Goal: Task Accomplishment & Management: Complete application form

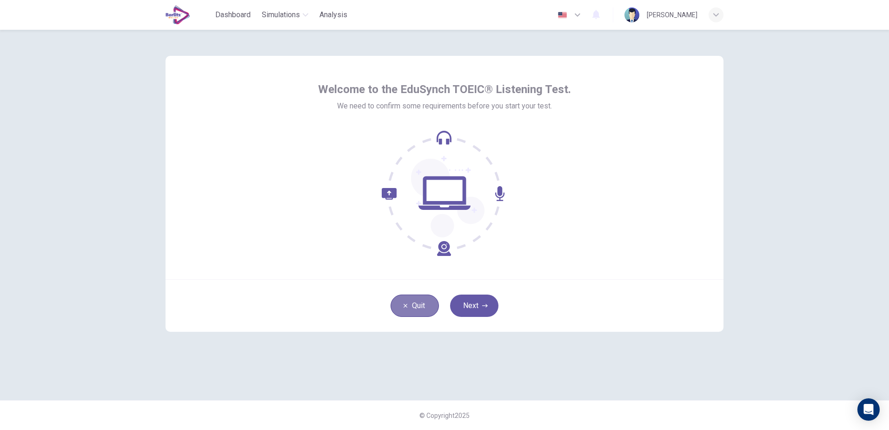
click at [401, 310] on button "Quit" at bounding box center [414, 305] width 48 height 22
click at [478, 299] on button "Next" at bounding box center [474, 305] width 48 height 22
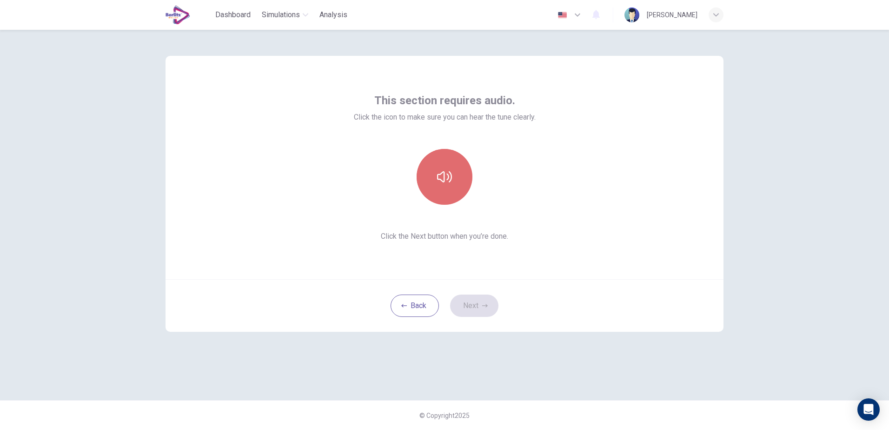
click at [439, 163] on button "button" at bounding box center [444, 177] width 56 height 56
click at [473, 304] on button "Next" at bounding box center [474, 305] width 48 height 22
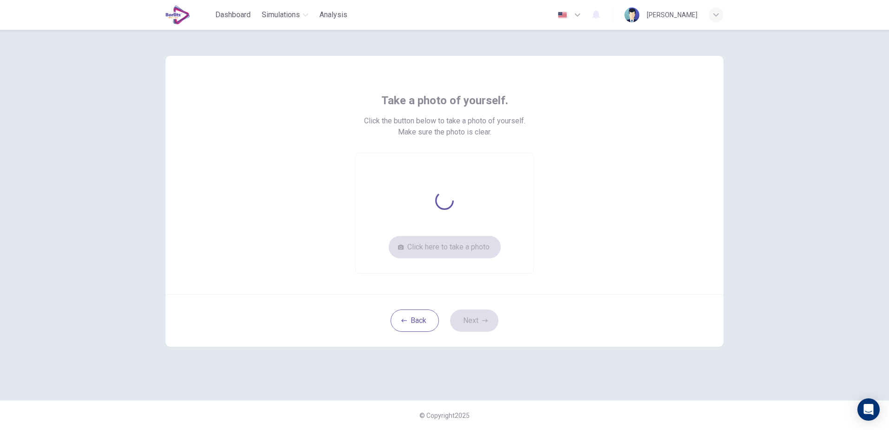
click at [448, 243] on div "Click here to take a photo" at bounding box center [444, 212] width 178 height 121
click at [440, 194] on icon at bounding box center [444, 200] width 19 height 19
click at [471, 241] on button "Click here to take a photo" at bounding box center [445, 247] width 112 height 22
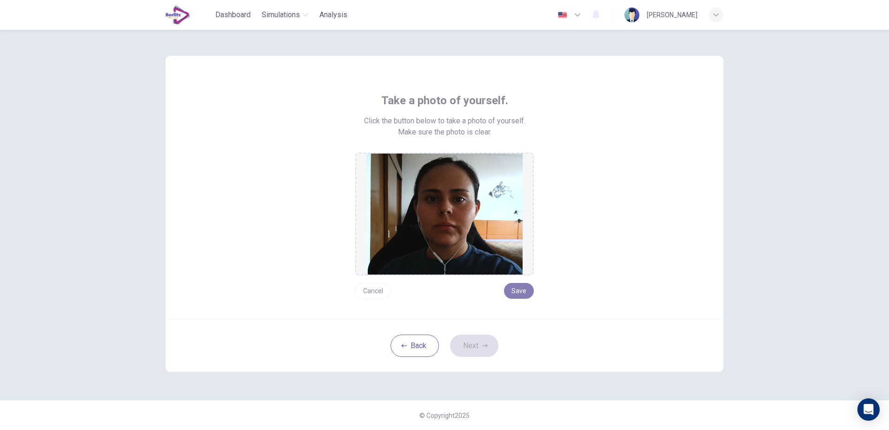
click at [521, 292] on button "Save" at bounding box center [519, 291] width 30 height 16
click at [486, 345] on icon "button" at bounding box center [485, 345] width 6 height 3
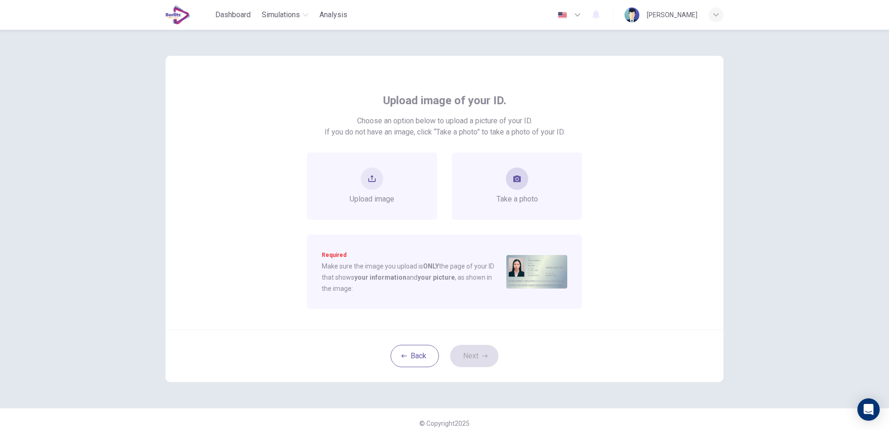
click at [521, 172] on button "take photo" at bounding box center [517, 178] width 22 height 22
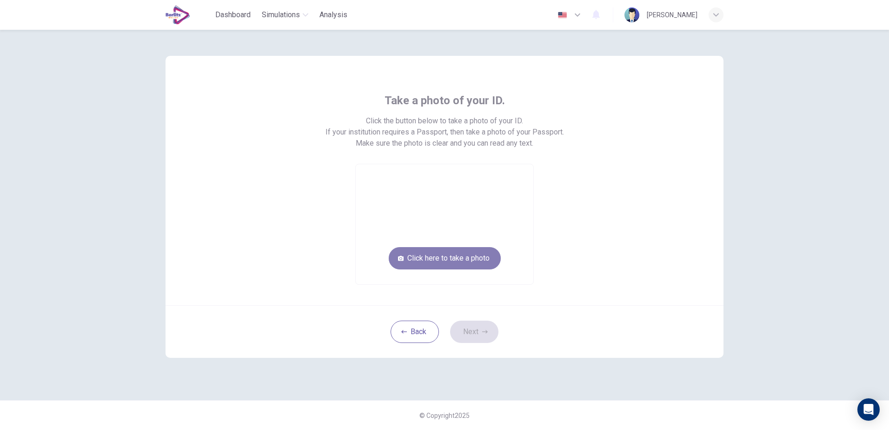
click at [464, 257] on button "Click here to take a photo" at bounding box center [445, 258] width 112 height 22
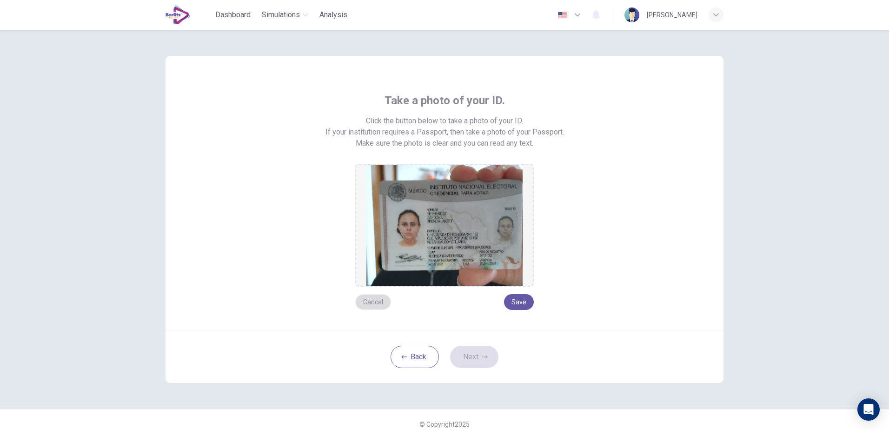
click at [387, 301] on button "Cancel" at bounding box center [373, 302] width 36 height 16
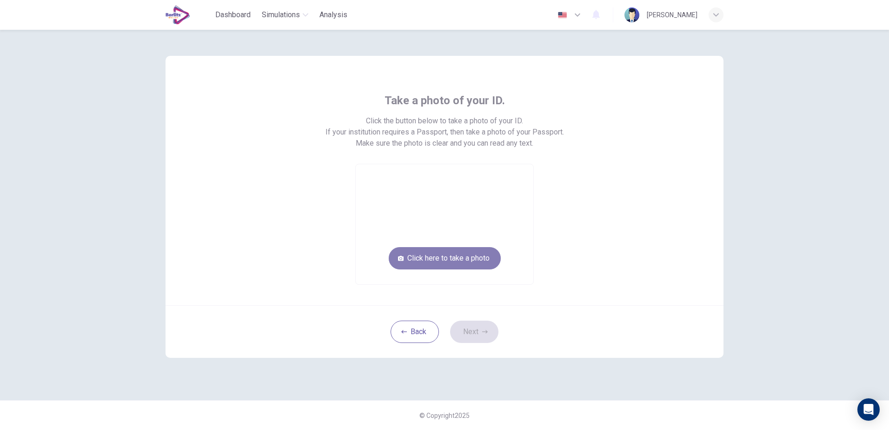
click at [432, 262] on button "Click here to take a photo" at bounding box center [445, 258] width 112 height 22
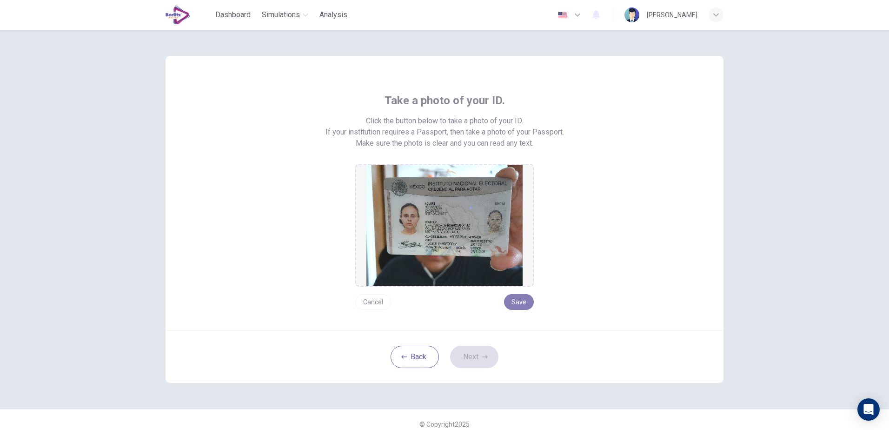
click at [512, 301] on button "Save" at bounding box center [519, 302] width 30 height 16
click at [476, 358] on button "Next" at bounding box center [474, 356] width 48 height 22
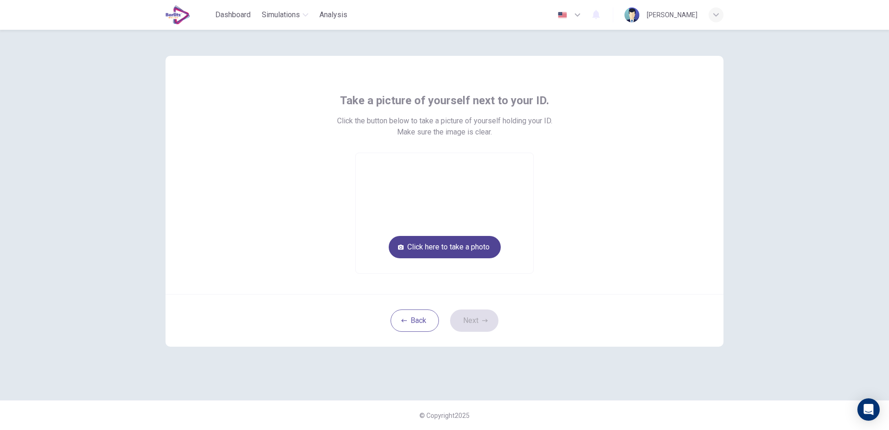
click at [425, 244] on button "Click here to take a photo" at bounding box center [445, 247] width 112 height 22
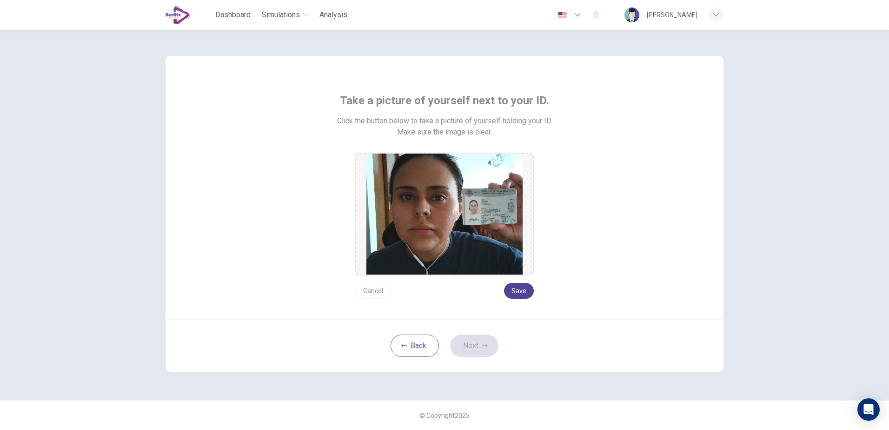
click at [522, 287] on button "Save" at bounding box center [519, 291] width 30 height 16
click at [474, 345] on button "Next" at bounding box center [474, 345] width 48 height 22
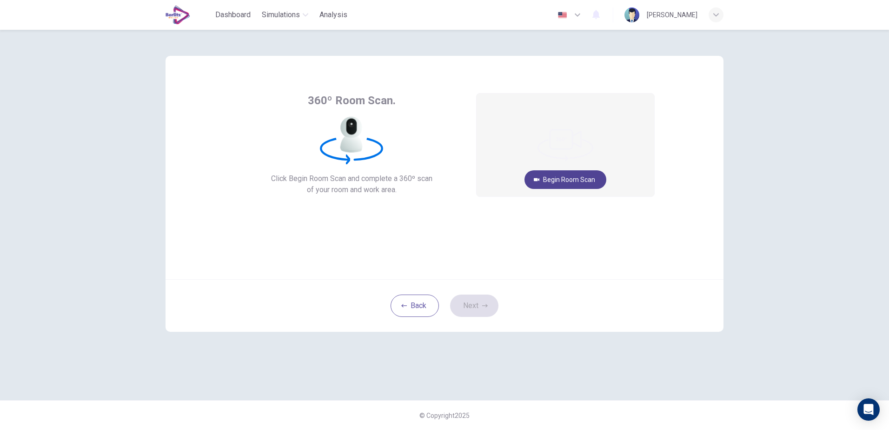
click at [572, 181] on button "Begin Room Scan" at bounding box center [565, 179] width 82 height 19
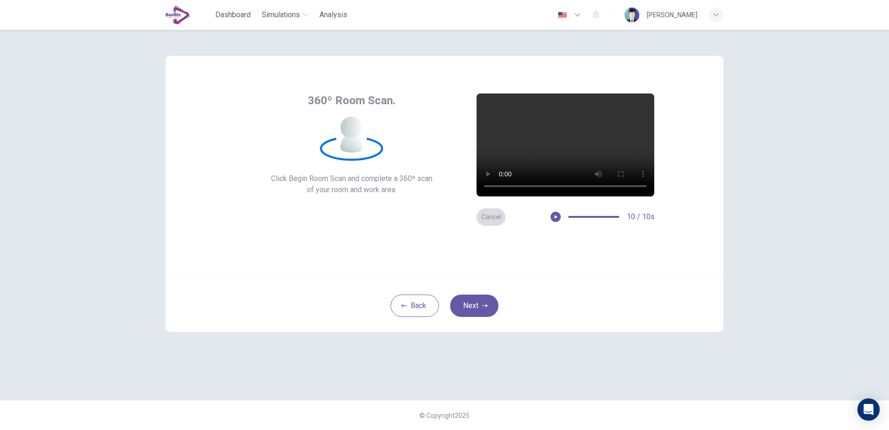
click at [496, 216] on button "Cancel" at bounding box center [491, 217] width 30 height 18
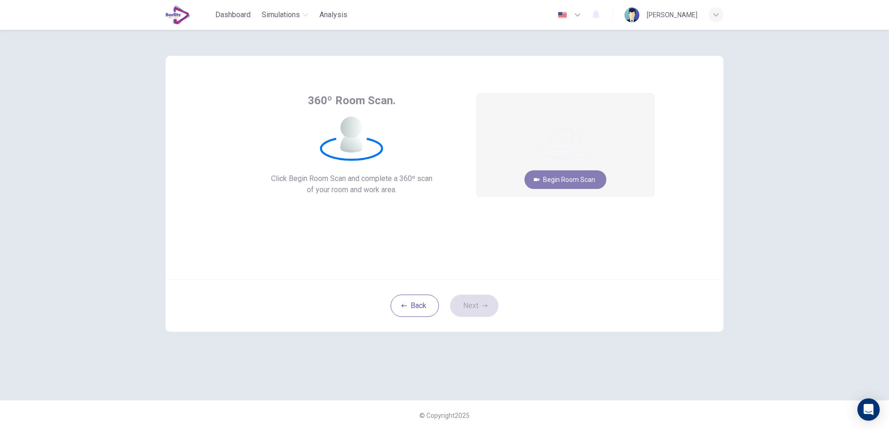
click at [550, 178] on button "Begin Room Scan" at bounding box center [565, 179] width 82 height 19
click at [550, 178] on button "Get ready!" at bounding box center [565, 179] width 54 height 19
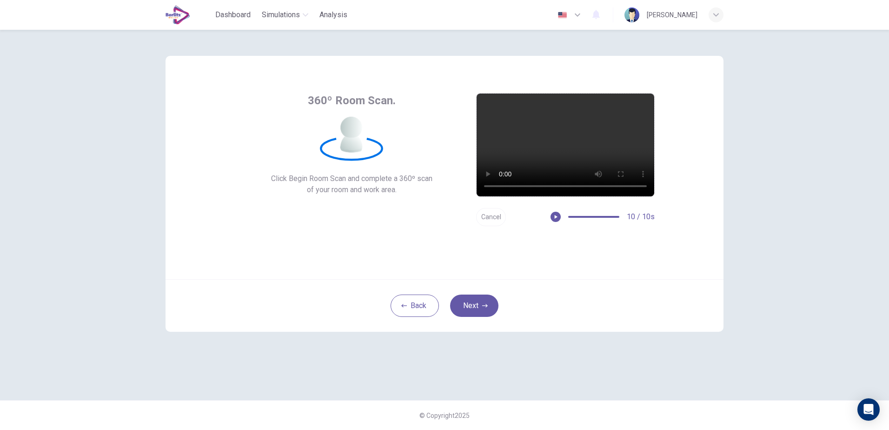
click at [494, 219] on button "Cancel" at bounding box center [491, 217] width 30 height 18
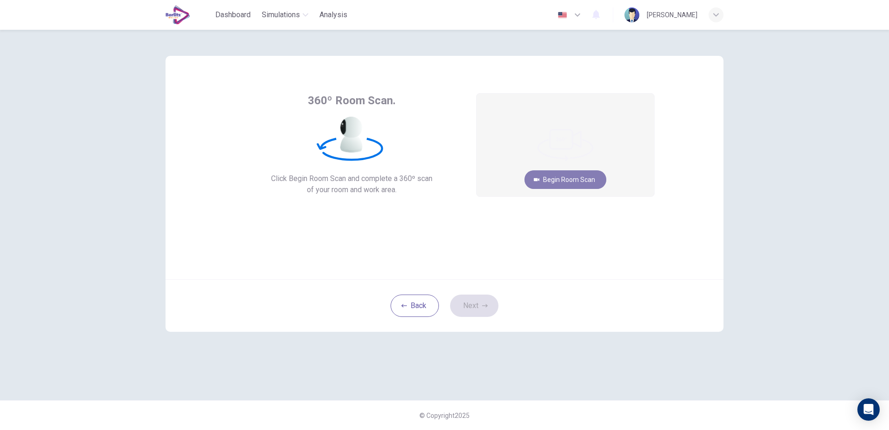
click at [572, 183] on button "Begin Room Scan" at bounding box center [565, 179] width 82 height 19
click at [572, 183] on button "Get ready!" at bounding box center [565, 179] width 54 height 19
click at [572, 183] on button "Recording in progress..." at bounding box center [565, 179] width 91 height 19
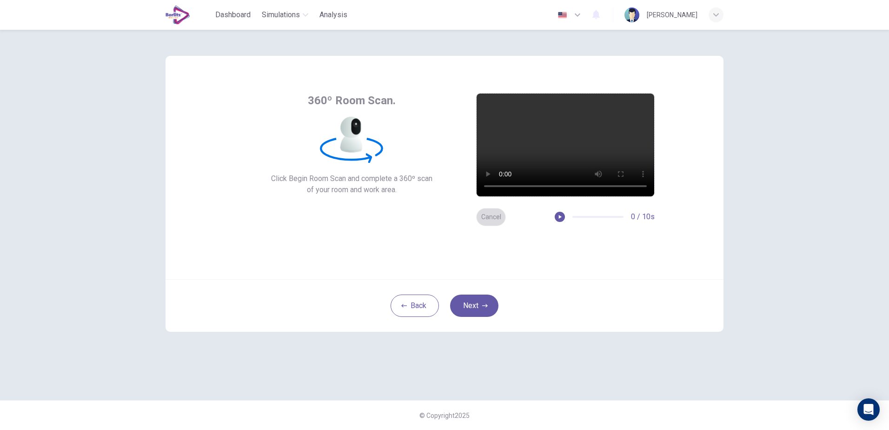
click at [485, 214] on button "Cancel" at bounding box center [491, 217] width 30 height 18
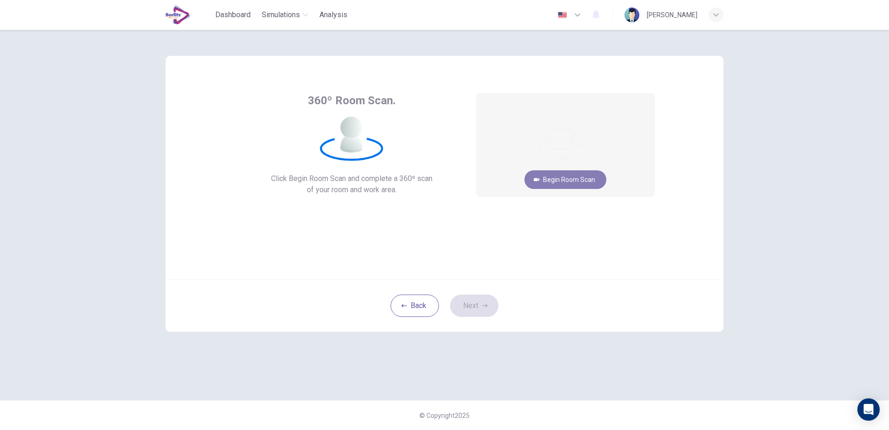
click at [543, 181] on button "Begin Room Scan" at bounding box center [565, 179] width 82 height 19
click at [543, 181] on button "Get ready!" at bounding box center [565, 179] width 54 height 19
click at [543, 181] on button "Recording in progress..." at bounding box center [565, 179] width 91 height 19
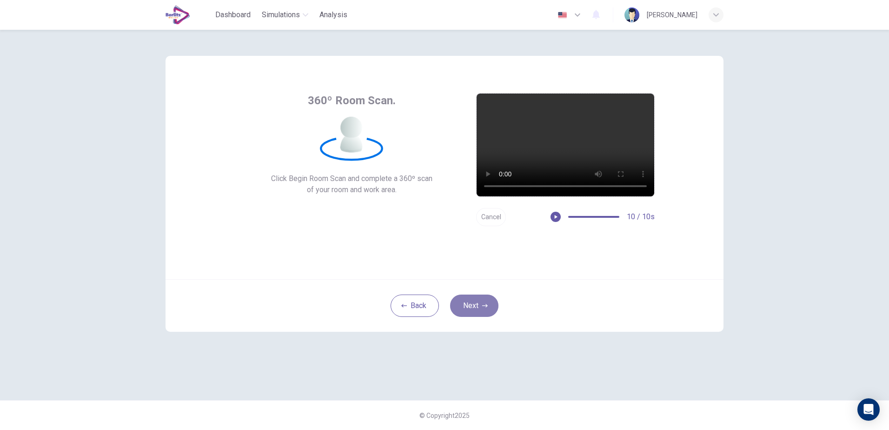
click at [483, 309] on button "Next" at bounding box center [474, 305] width 48 height 22
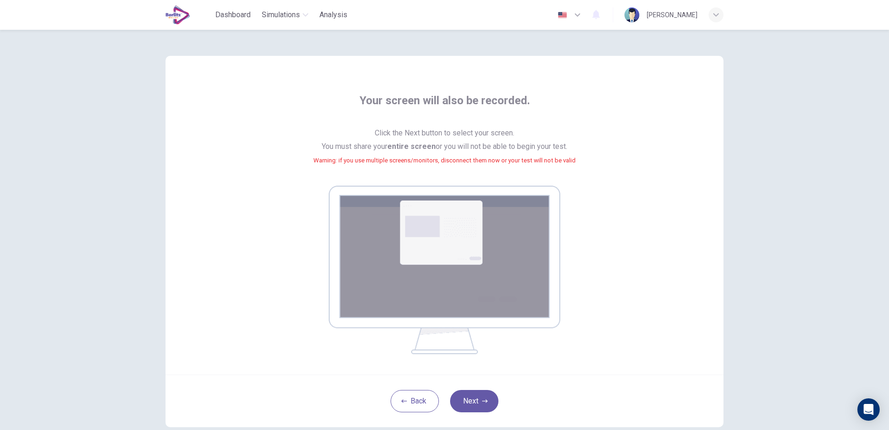
click at [286, 228] on div "Your screen will also be recorded. Click the Next button to select your screen.…" at bounding box center [444, 223] width 420 height 261
click at [475, 395] on button "Next" at bounding box center [474, 401] width 48 height 22
click at [403, 399] on icon "button" at bounding box center [404, 401] width 6 height 6
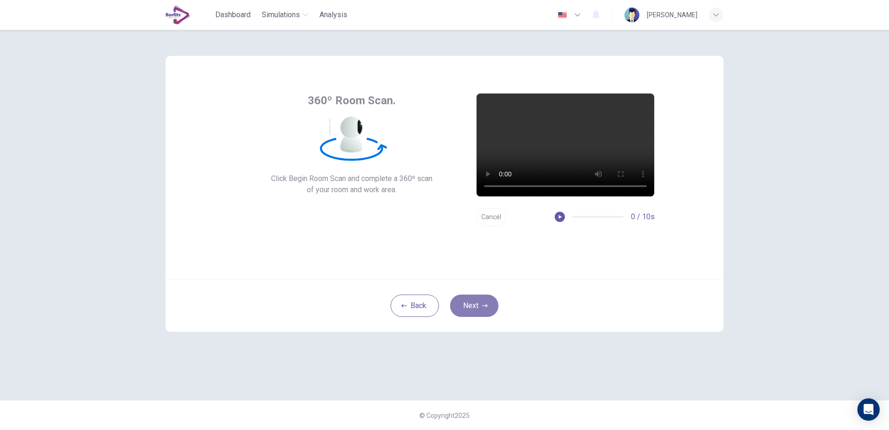
click at [470, 303] on button "Next" at bounding box center [474, 305] width 48 height 22
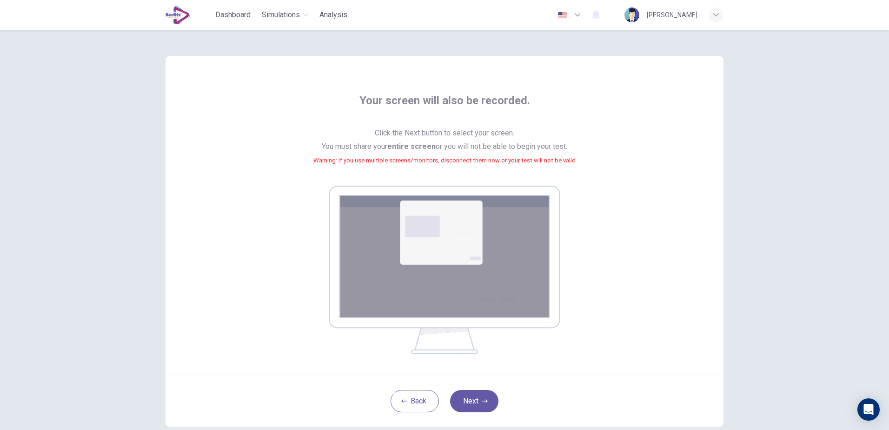
click at [339, 164] on span "Click the Next button to select your screen. You must share your entire screen …" at bounding box center [444, 152] width 262 height 52
click at [384, 141] on span "Click the Next button to select your screen. You must share your entire screen …" at bounding box center [444, 152] width 262 height 52
drag, startPoint x: 384, startPoint y: 141, endPoint x: 602, endPoint y: 143, distance: 217.5
click at [602, 143] on div "Your screen will also be recorded. Click the Next button to select your screen.…" at bounding box center [444, 223] width 420 height 261
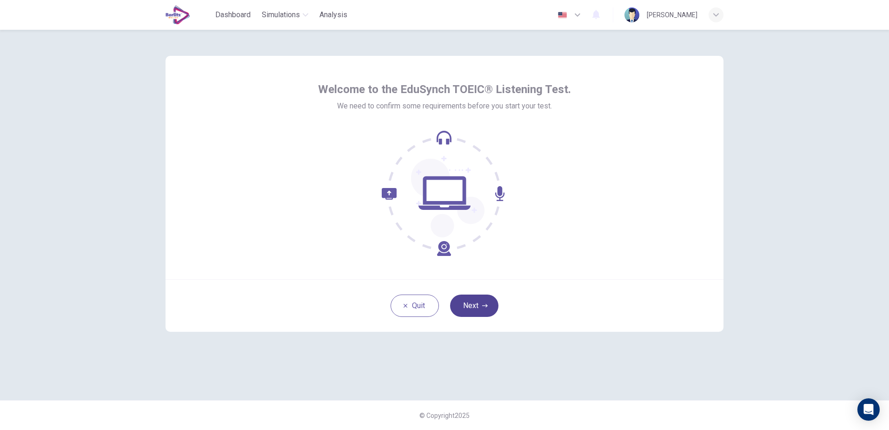
click at [473, 303] on button "Next" at bounding box center [474, 305] width 48 height 22
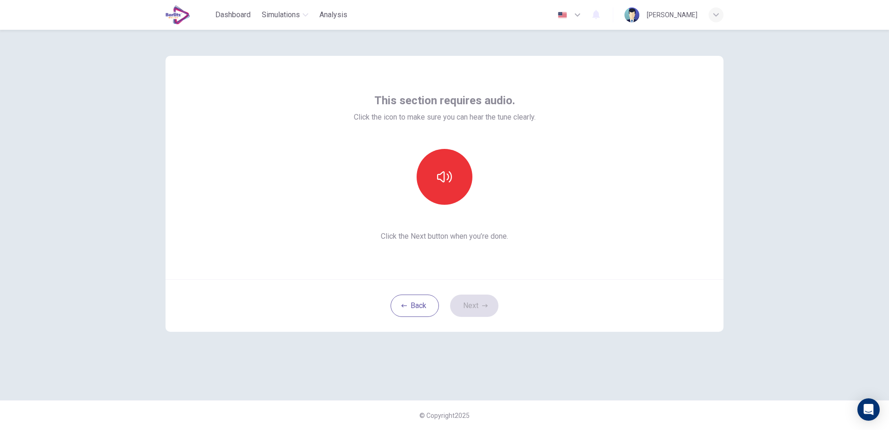
click at [709, 17] on div "button" at bounding box center [715, 14] width 15 height 15
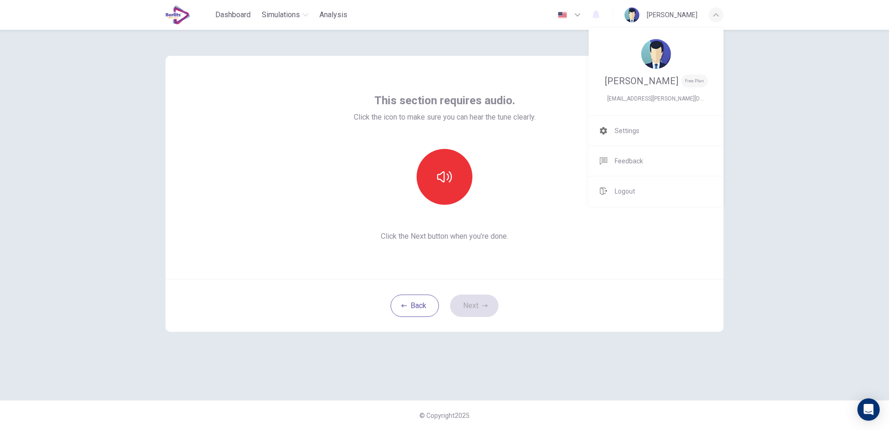
click at [627, 193] on span "Logout" at bounding box center [625, 190] width 20 height 11
